Goal: Information Seeking & Learning: Understand process/instructions

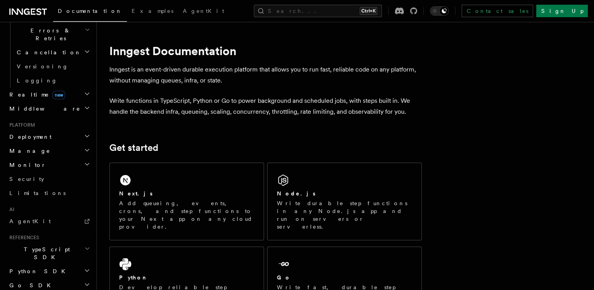
scroll to position [312, 0]
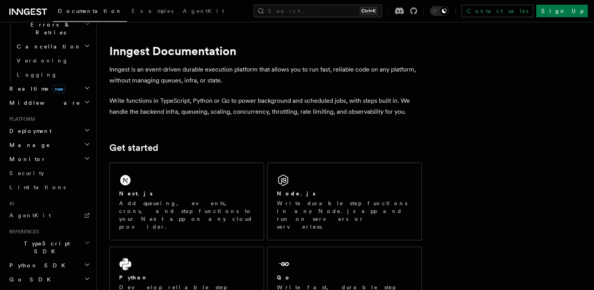
click at [44, 124] on h2 "Deployment" at bounding box center [49, 131] width 86 height 14
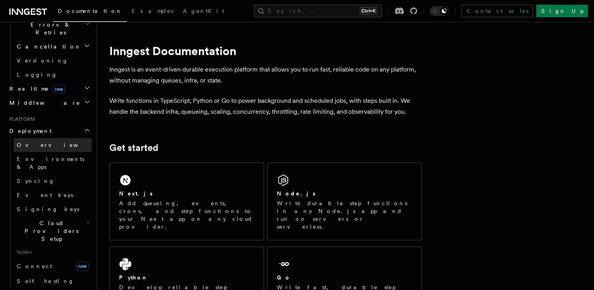
click at [39, 142] on span "Overview" at bounding box center [57, 145] width 81 height 6
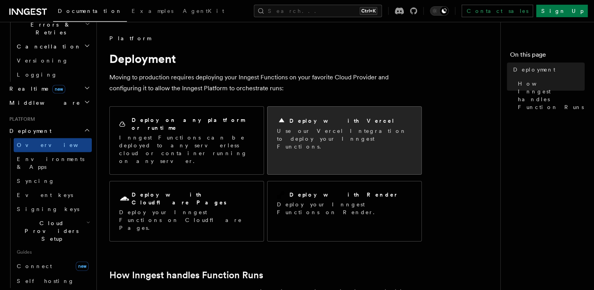
click at [318, 132] on p "Use our Vercel Integration to deploy your Inngest Functions." at bounding box center [344, 138] width 135 height 23
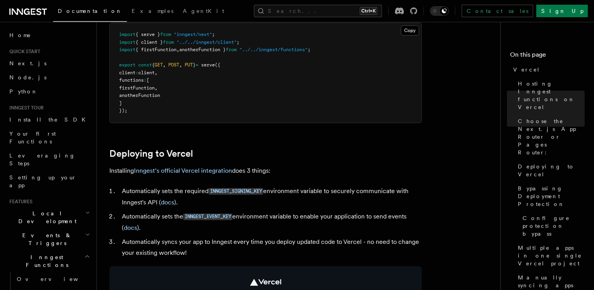
scroll to position [247, 0]
click at [176, 171] on link "Inngest's official Vercel integration" at bounding box center [183, 170] width 98 height 7
